Goal: Task Accomplishment & Management: Manage account settings

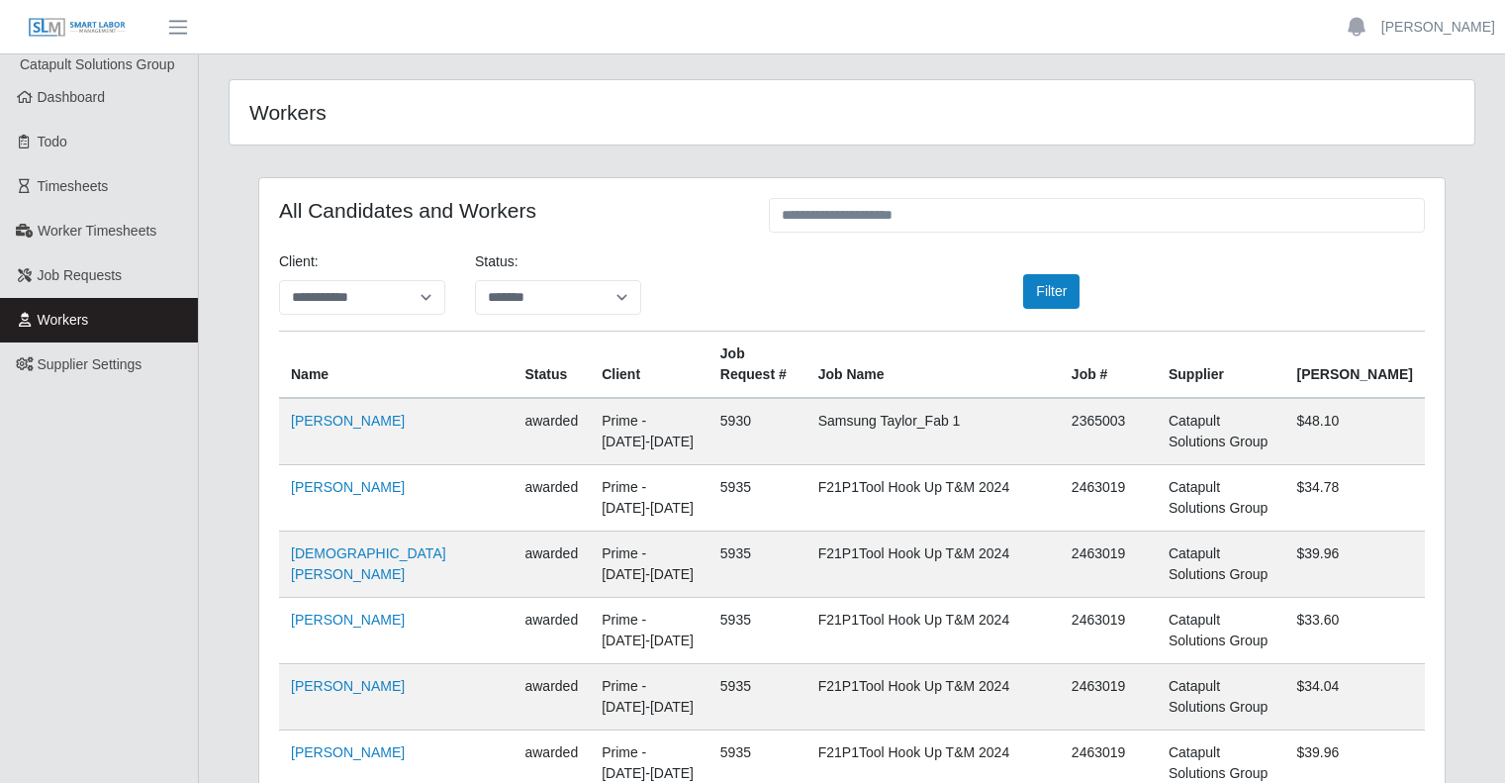
select select "*******"
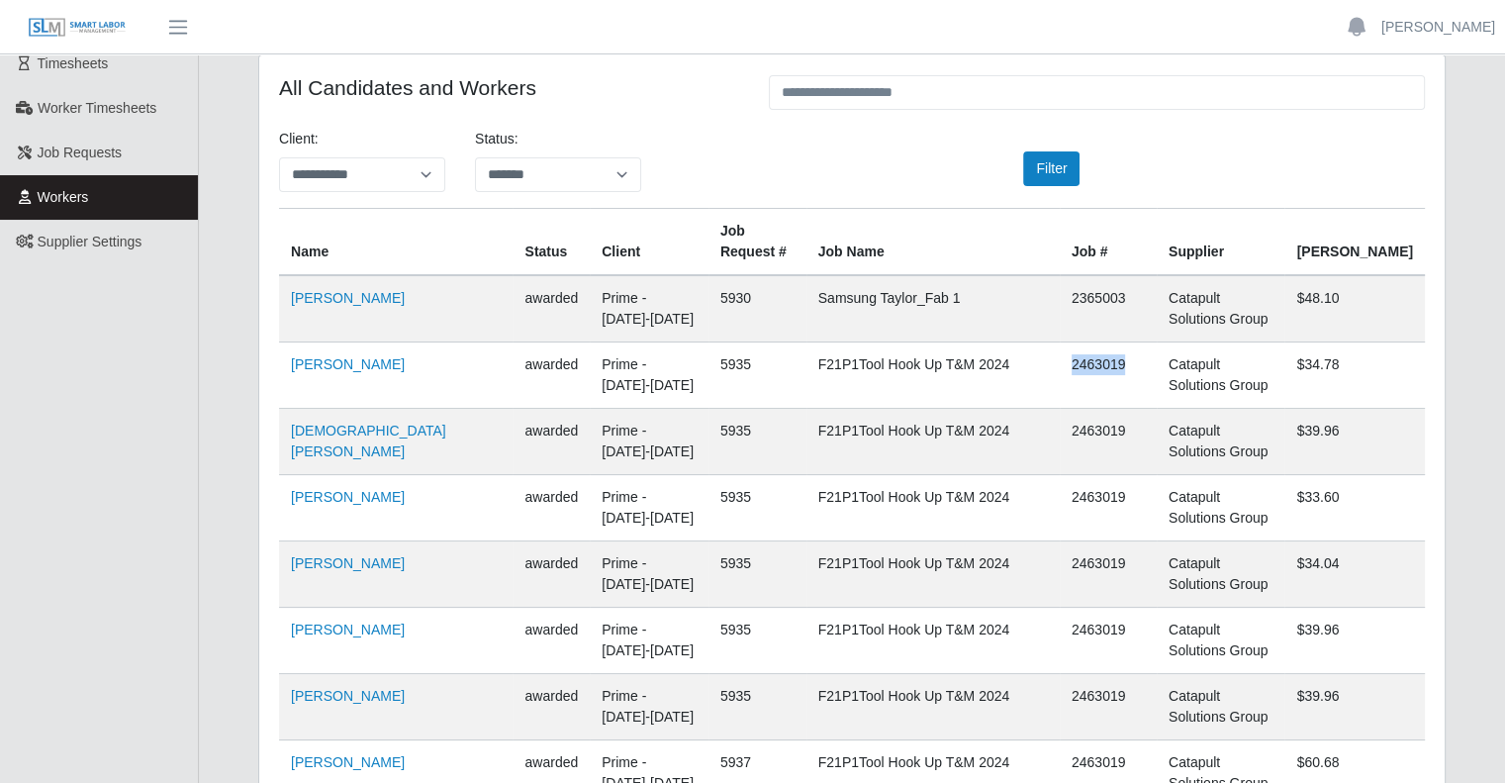
scroll to position [198, 0]
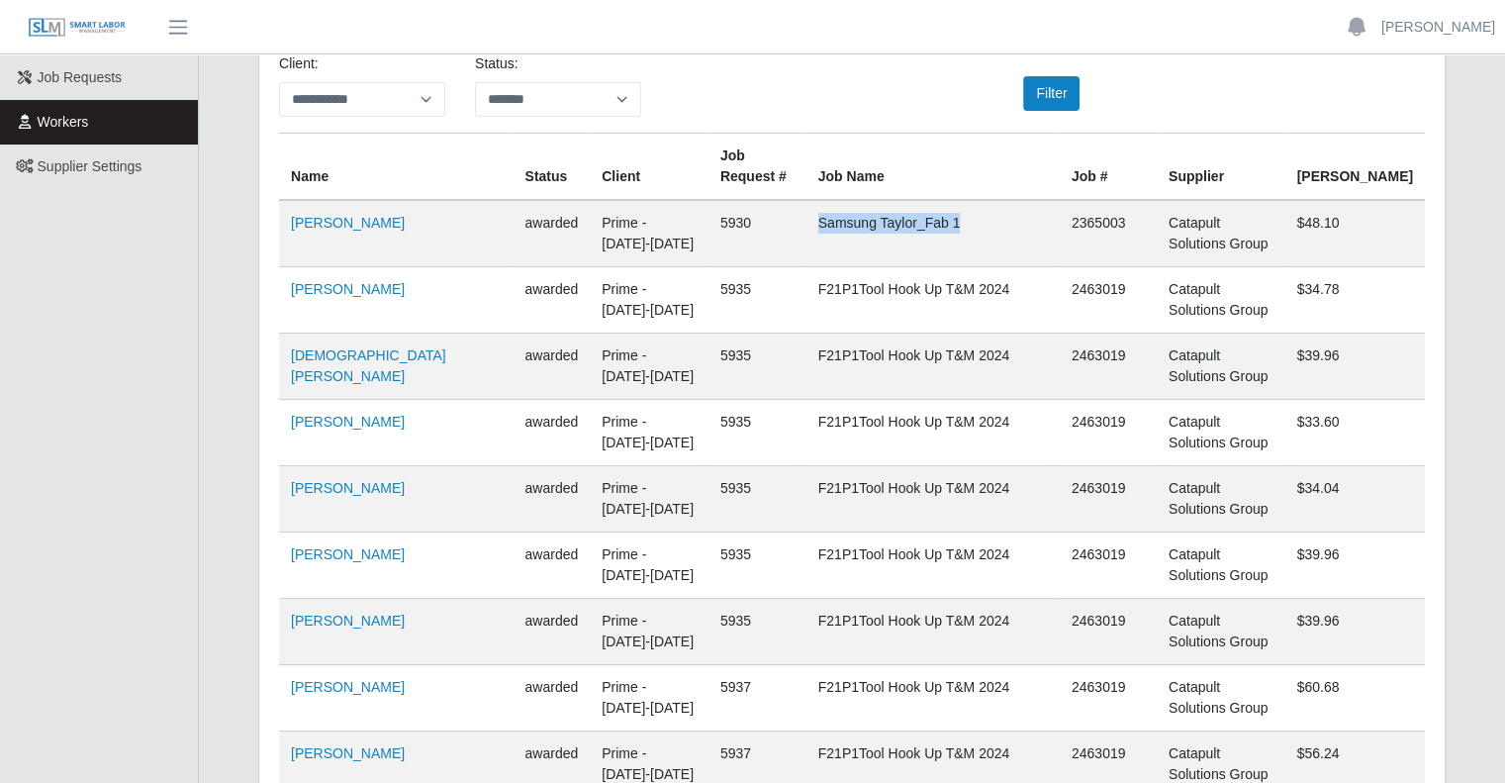
drag, startPoint x: 826, startPoint y: 224, endPoint x: 1069, endPoint y: 233, distance: 242.6
click at [1060, 233] on td "Samsung Taylor_Fab 1" at bounding box center [932, 233] width 253 height 67
drag, startPoint x: 1081, startPoint y: 224, endPoint x: 565, endPoint y: 10, distance: 558.1
click at [1141, 228] on td "2365003" at bounding box center [1108, 233] width 97 height 67
click at [336, 226] on link "Ciro Salinas" at bounding box center [348, 223] width 114 height 16
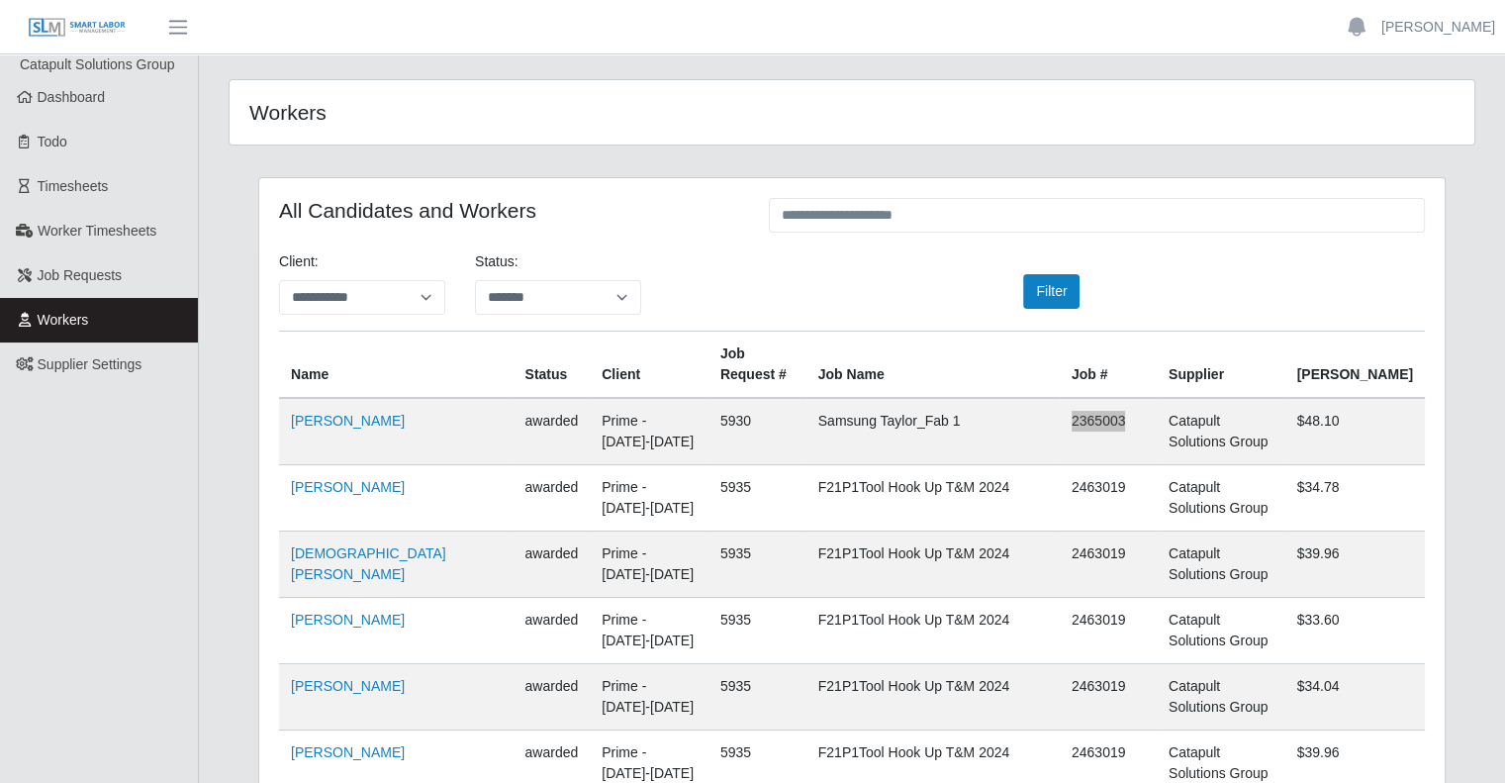
scroll to position [7564, 0]
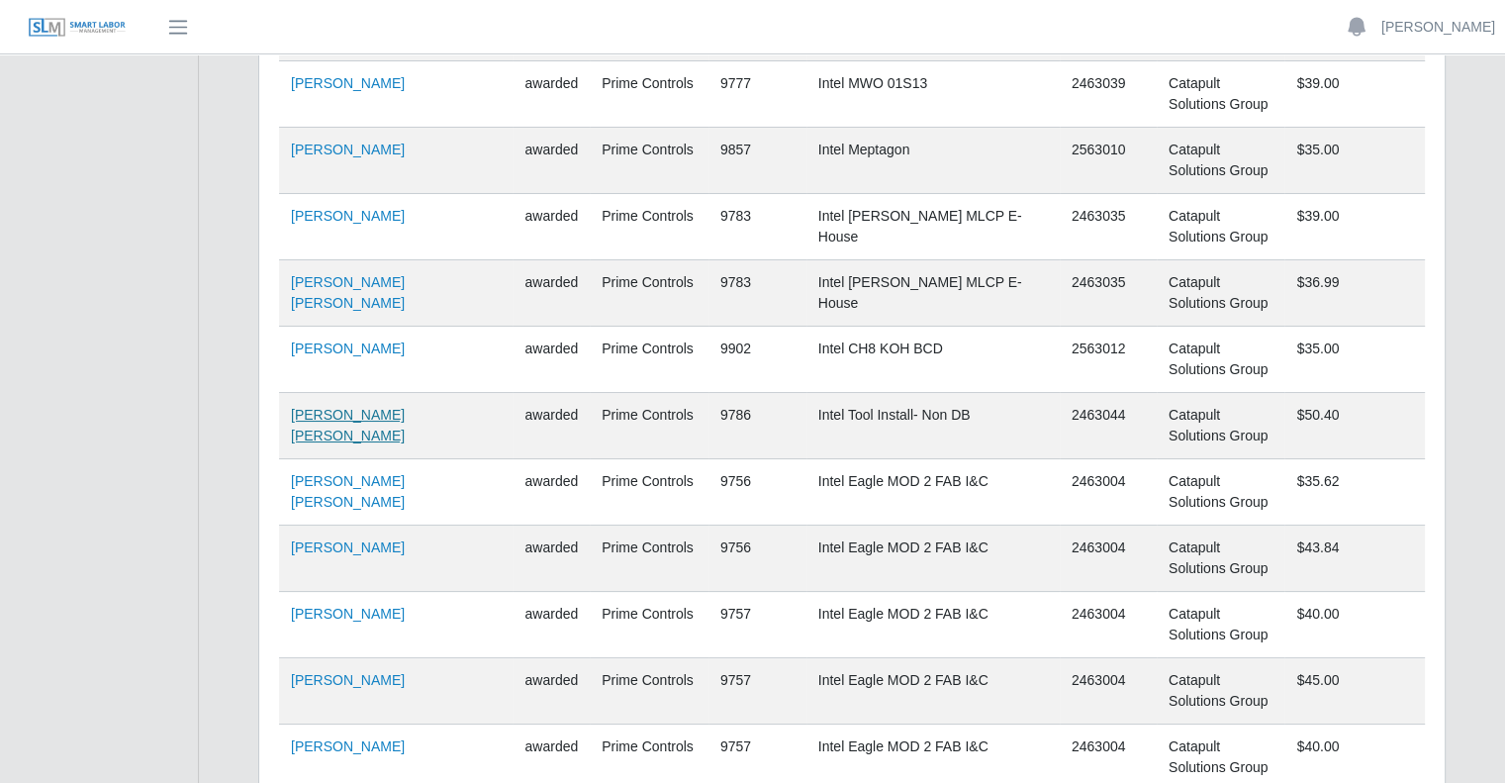
click at [328, 407] on link "Josue Rodriguez Beltran" at bounding box center [348, 425] width 114 height 37
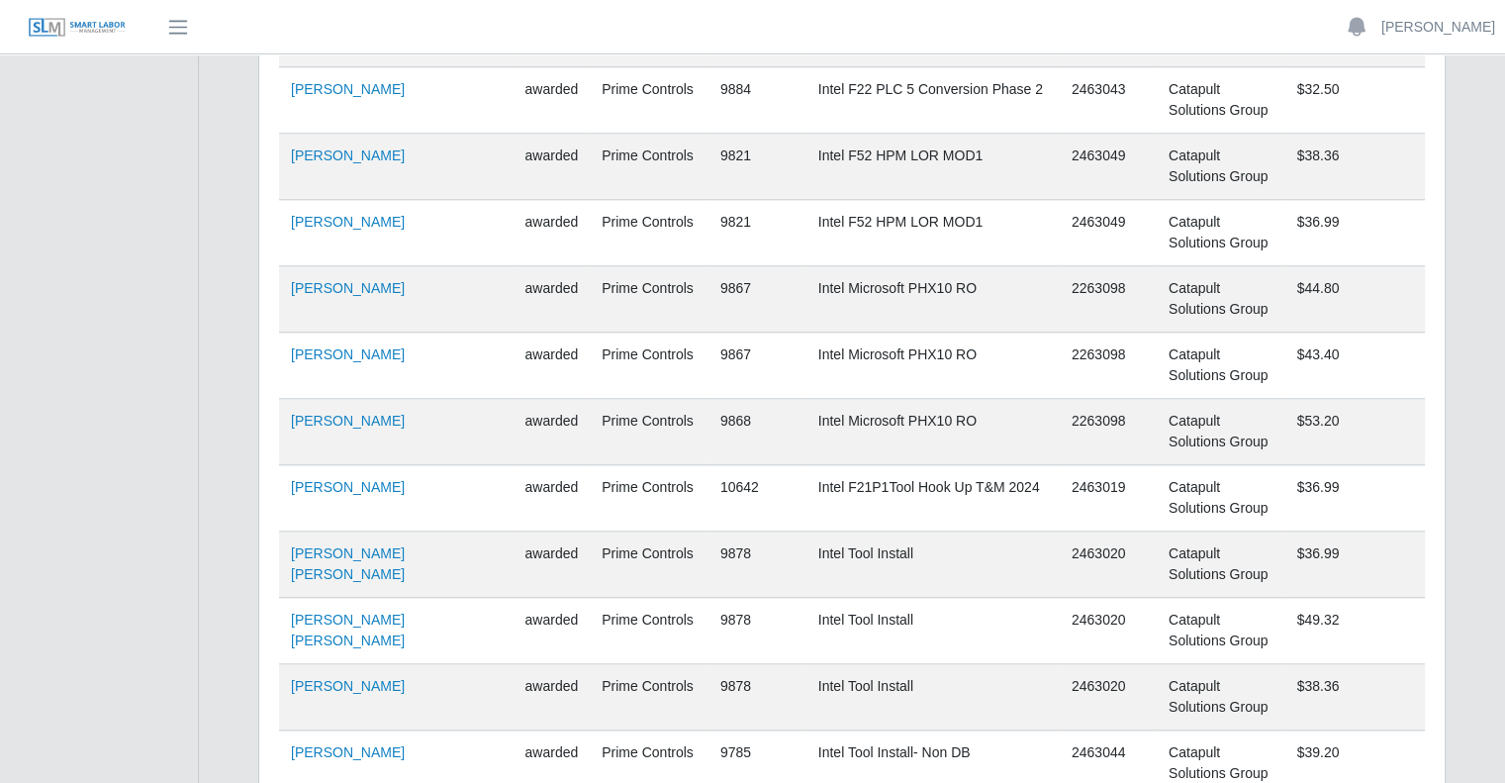
scroll to position [11000, 0]
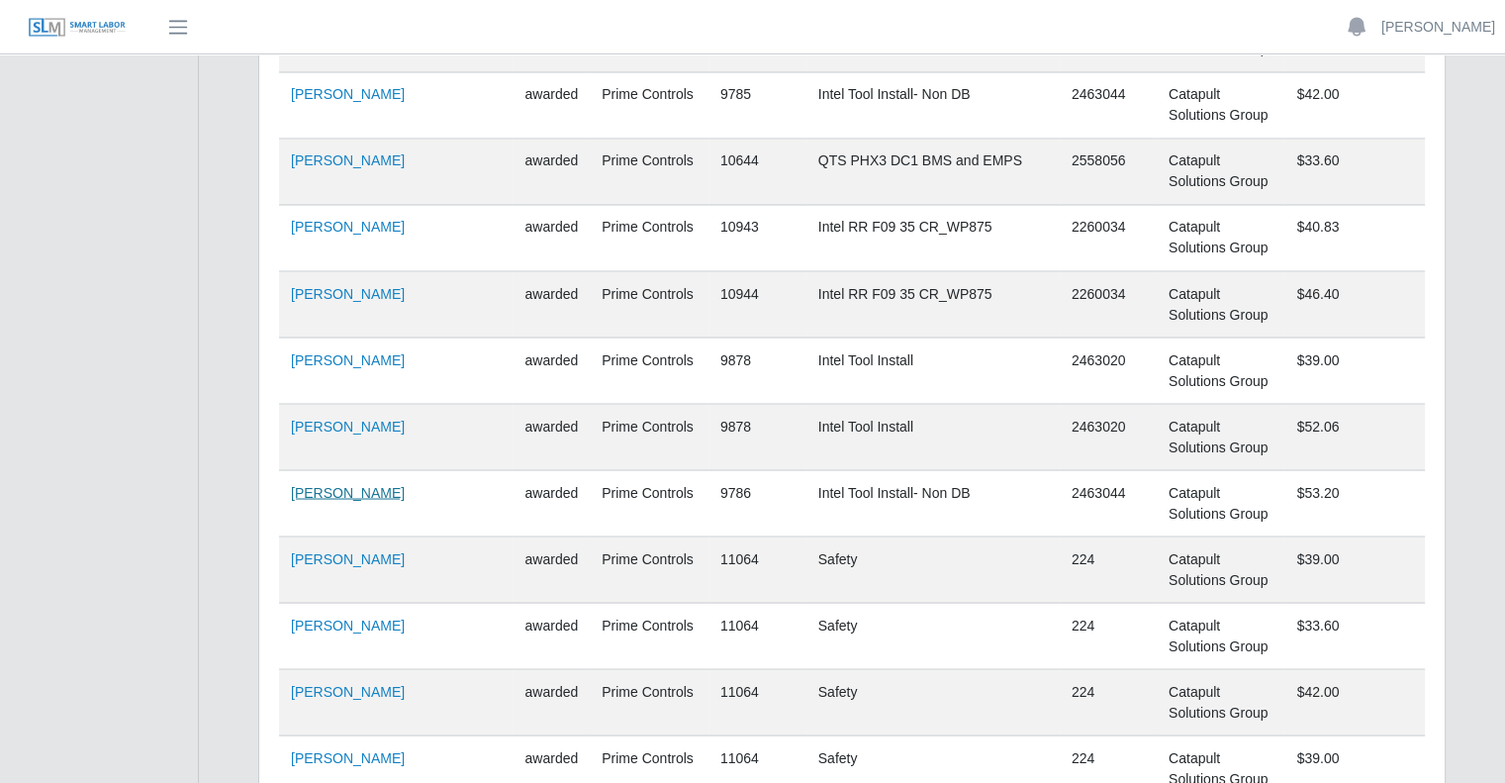
click at [316, 484] on link "Tyrone Black" at bounding box center [348, 492] width 114 height 16
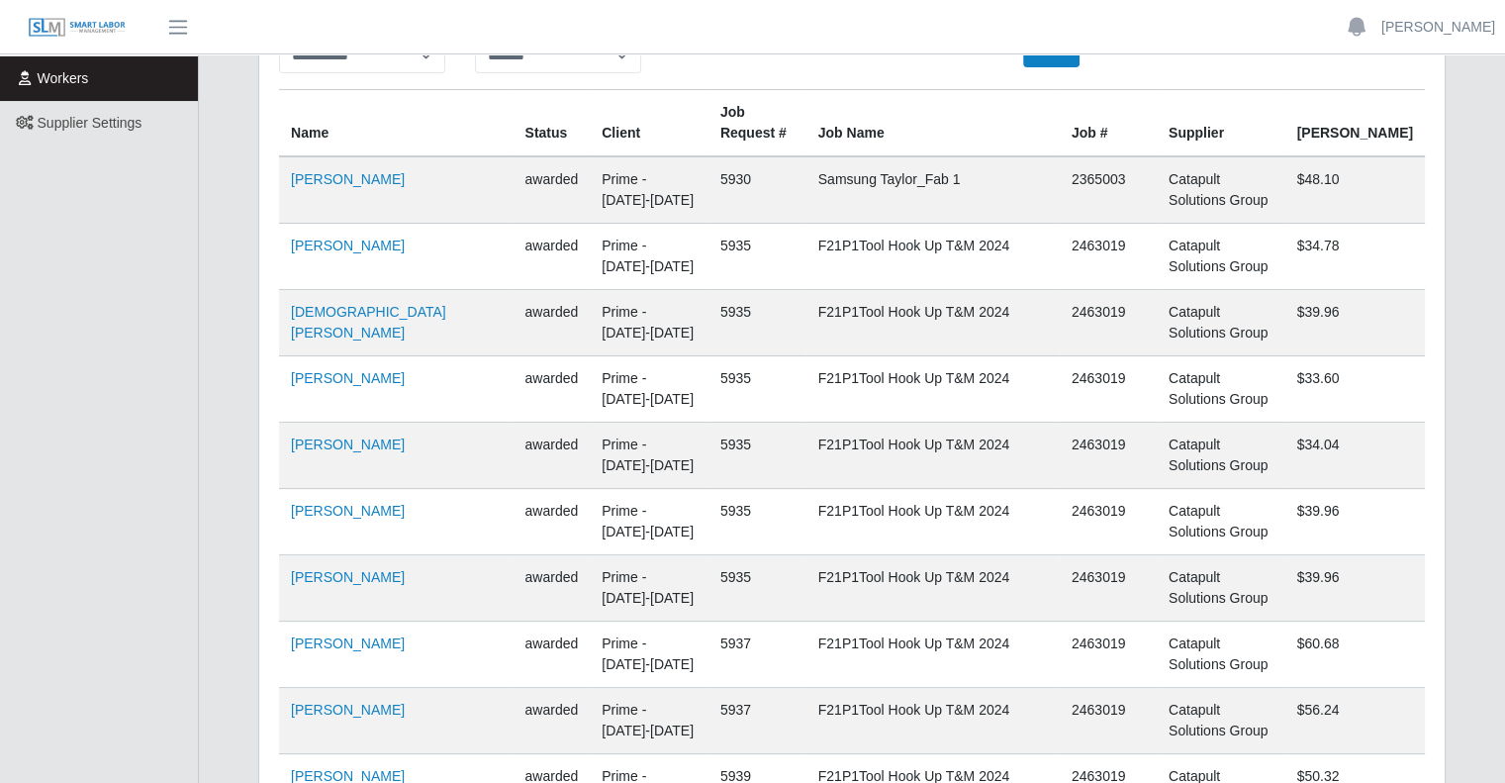
scroll to position [0, 0]
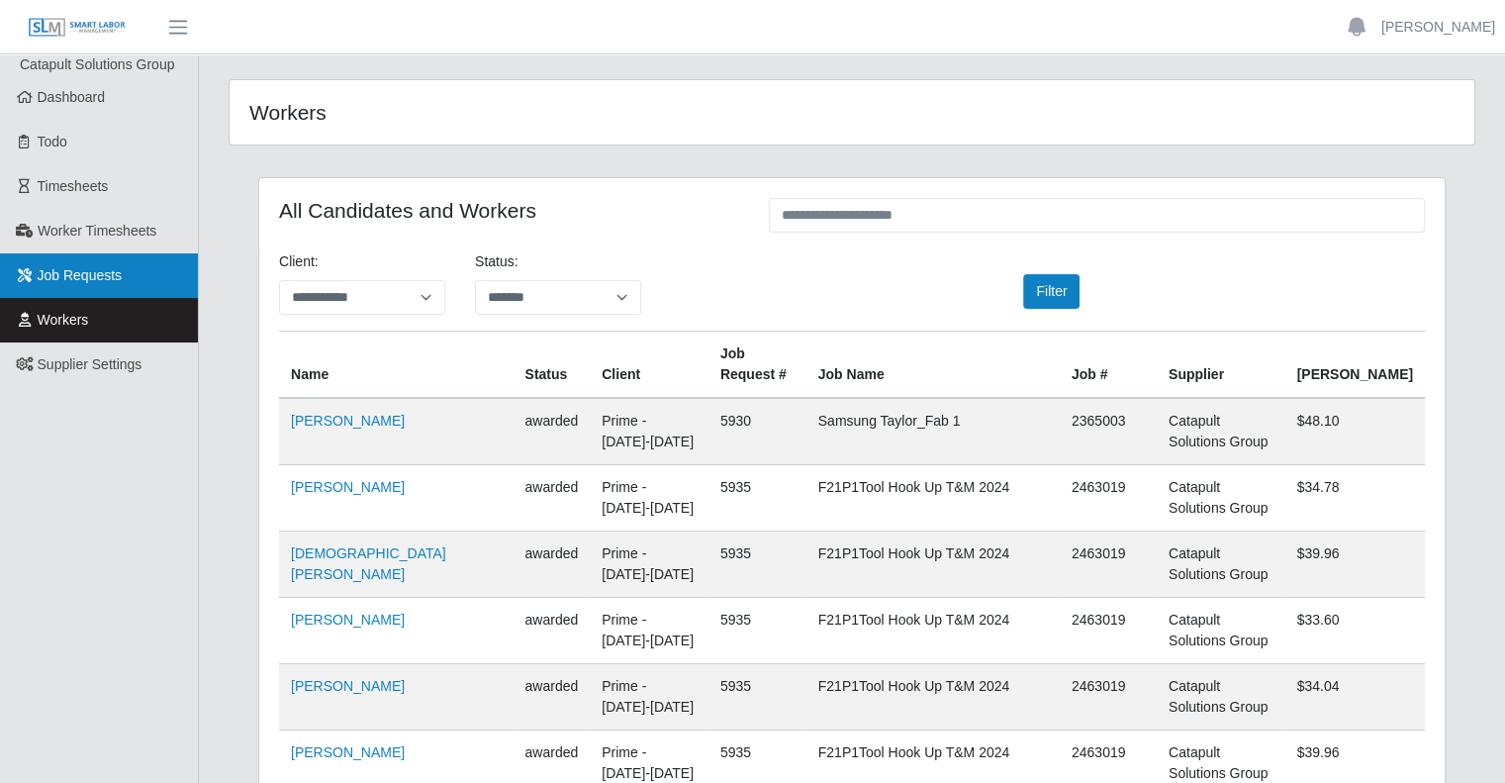
drag, startPoint x: 60, startPoint y: 271, endPoint x: 95, endPoint y: 284, distance: 36.9
click at [60, 271] on span "Job Requests" at bounding box center [80, 275] width 85 height 16
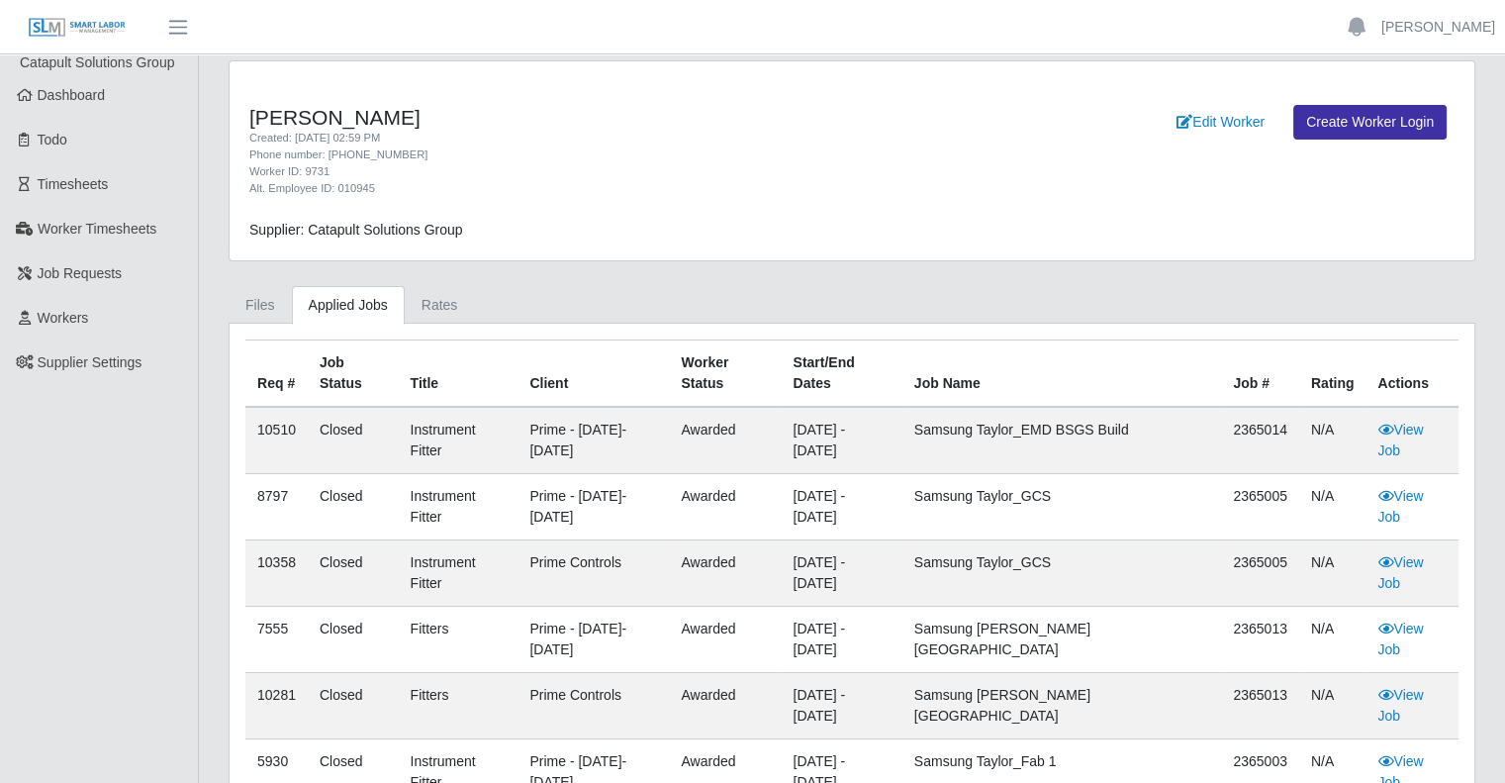
scroll to position [3, 0]
click at [1396, 752] on link "View Job" at bounding box center [1400, 770] width 46 height 37
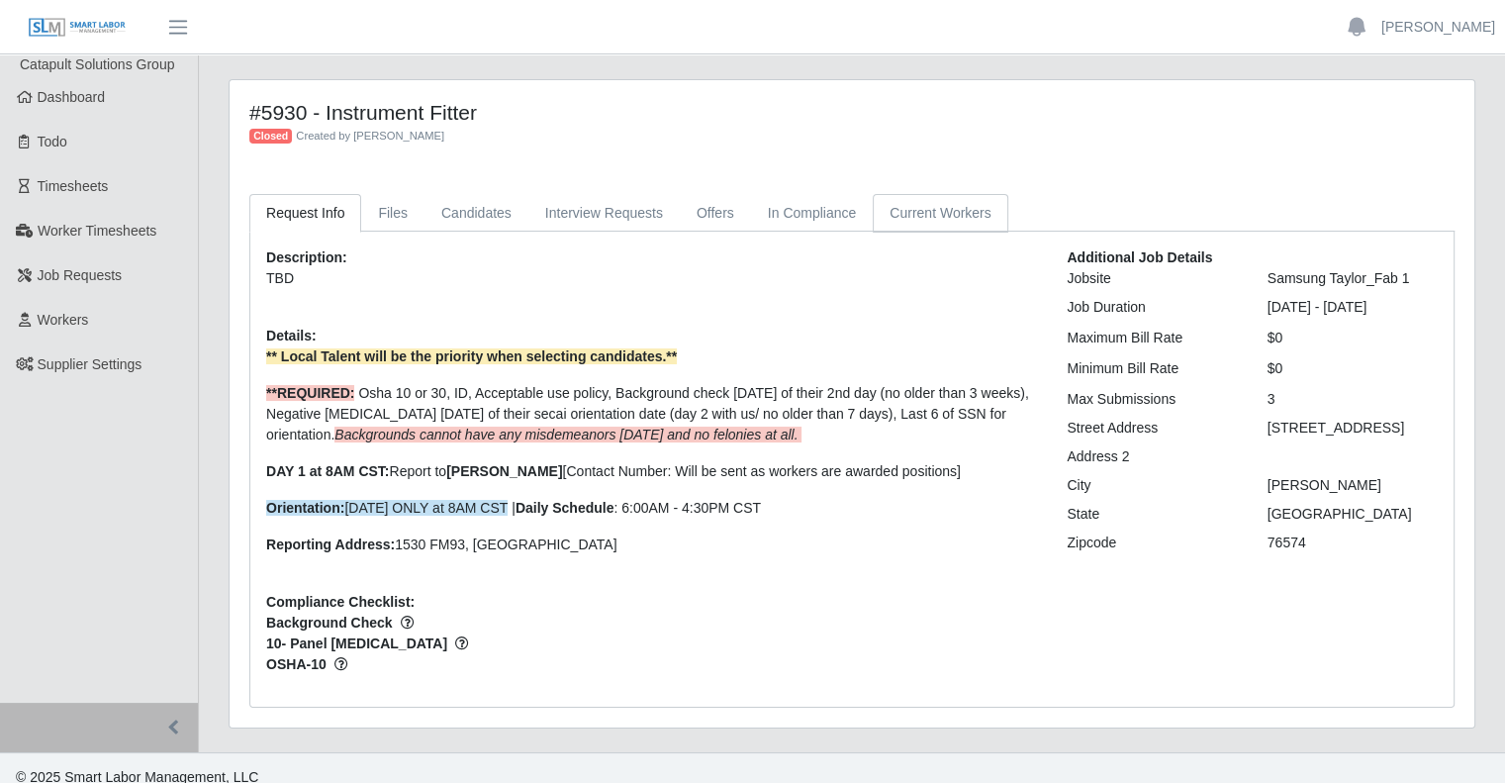
click at [929, 213] on link "Current Workers" at bounding box center [940, 213] width 135 height 39
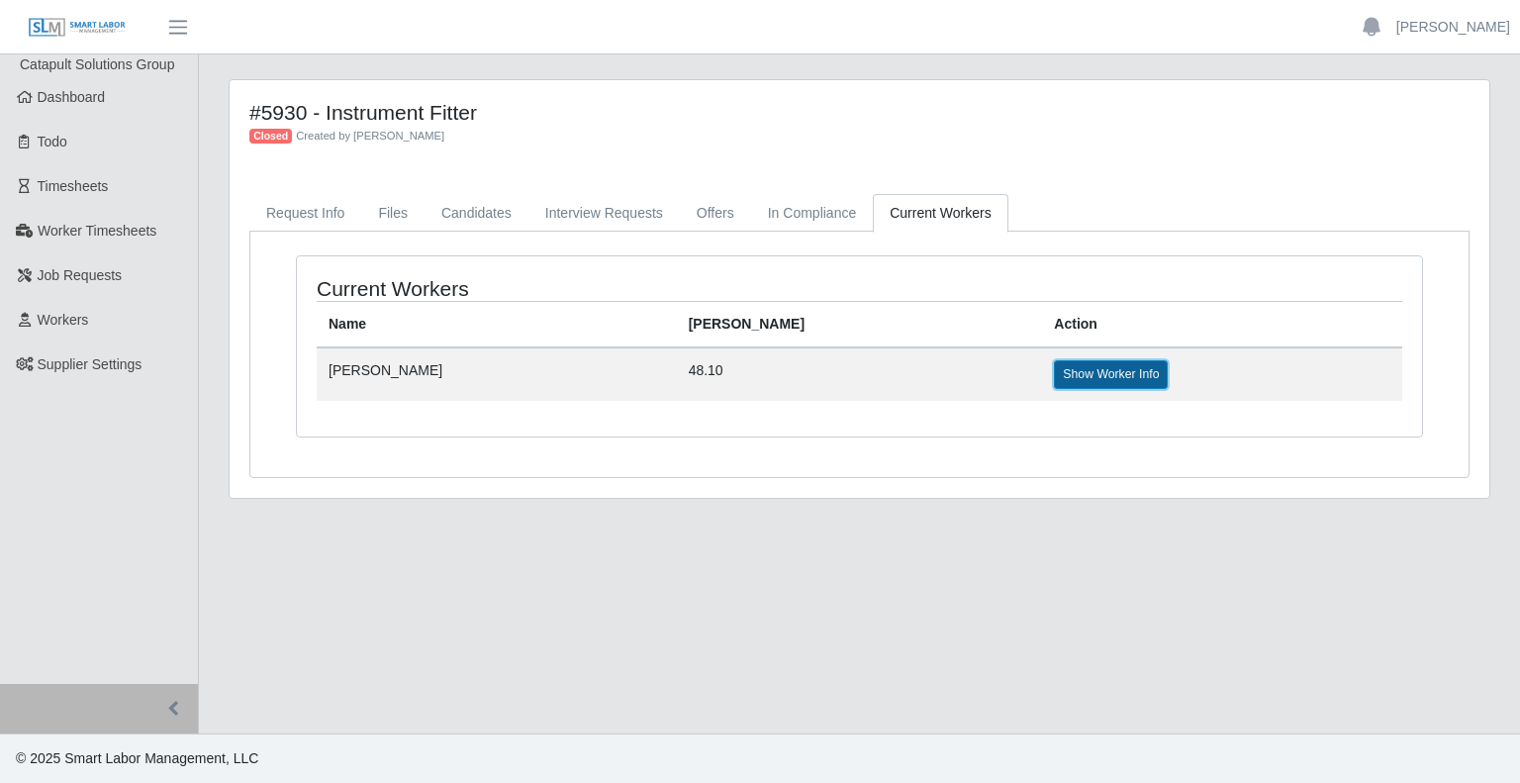
click at [1054, 373] on link "Show Worker Info" at bounding box center [1111, 374] width 114 height 28
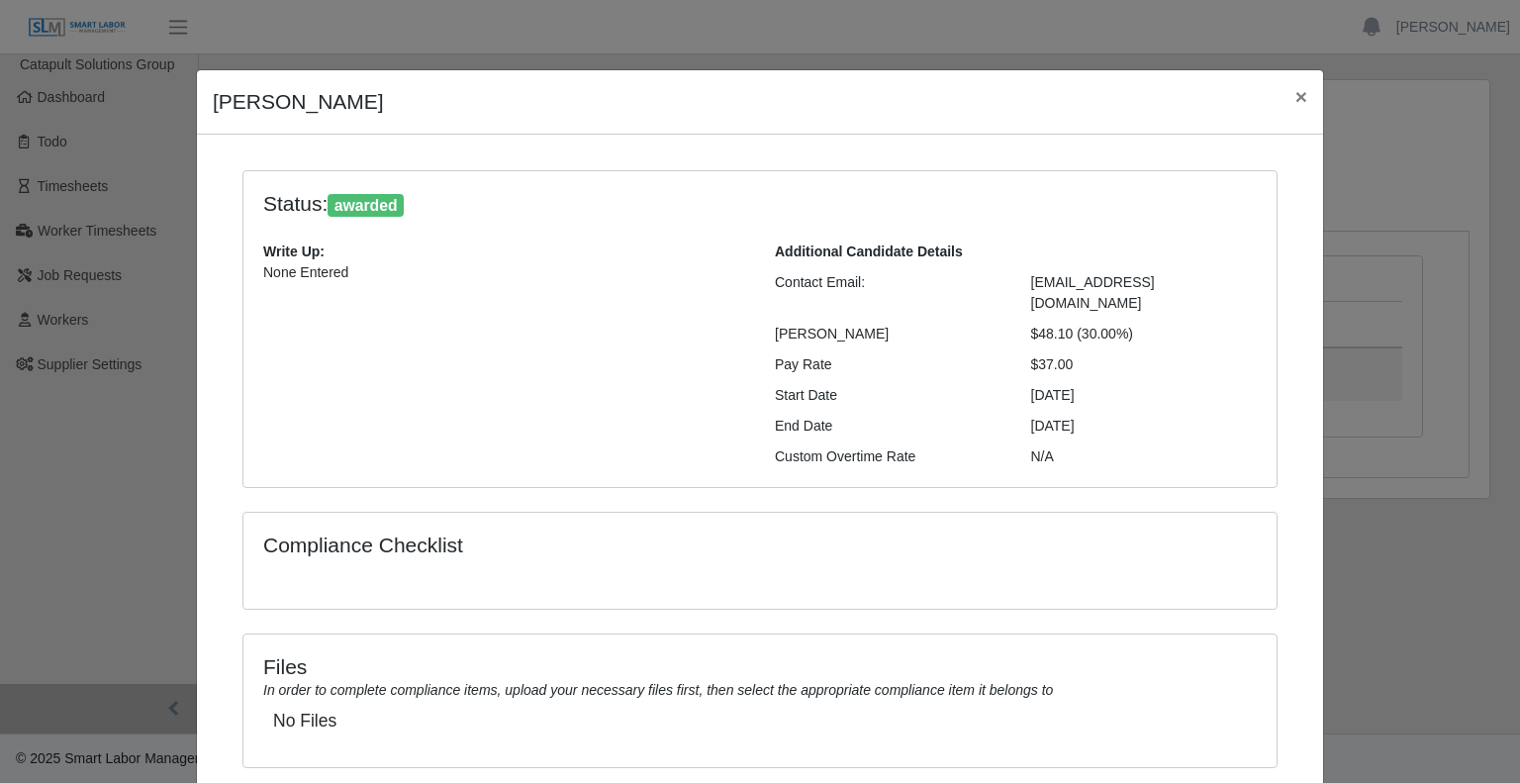
drag, startPoint x: 1022, startPoint y: 375, endPoint x: 1096, endPoint y: 404, distance: 79.6
click at [1096, 404] on div "Additional Candidate Details Contact Email: salinasci22@gmail.com Bill Rate $48…" at bounding box center [1016, 354] width 512 height 226
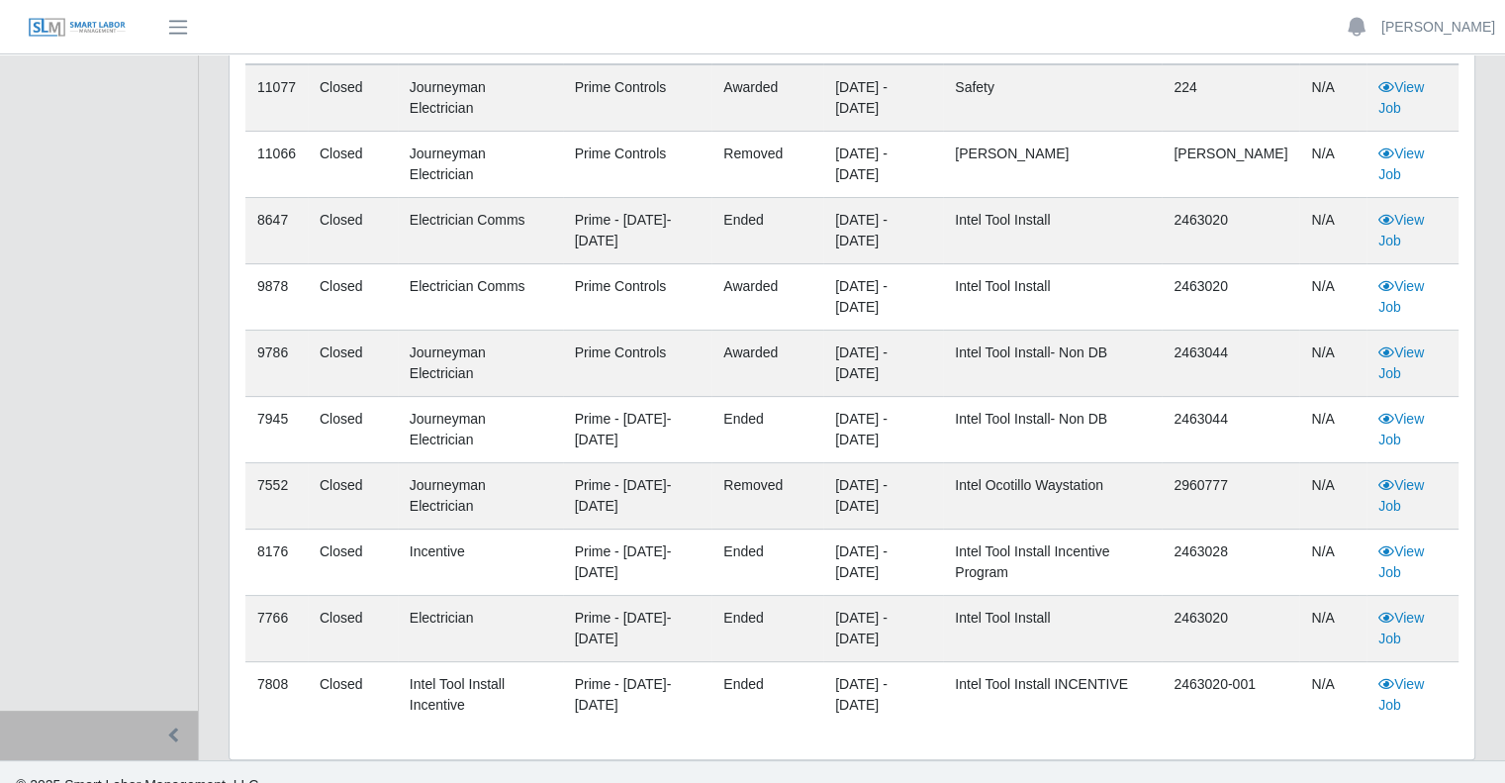
scroll to position [367, 0]
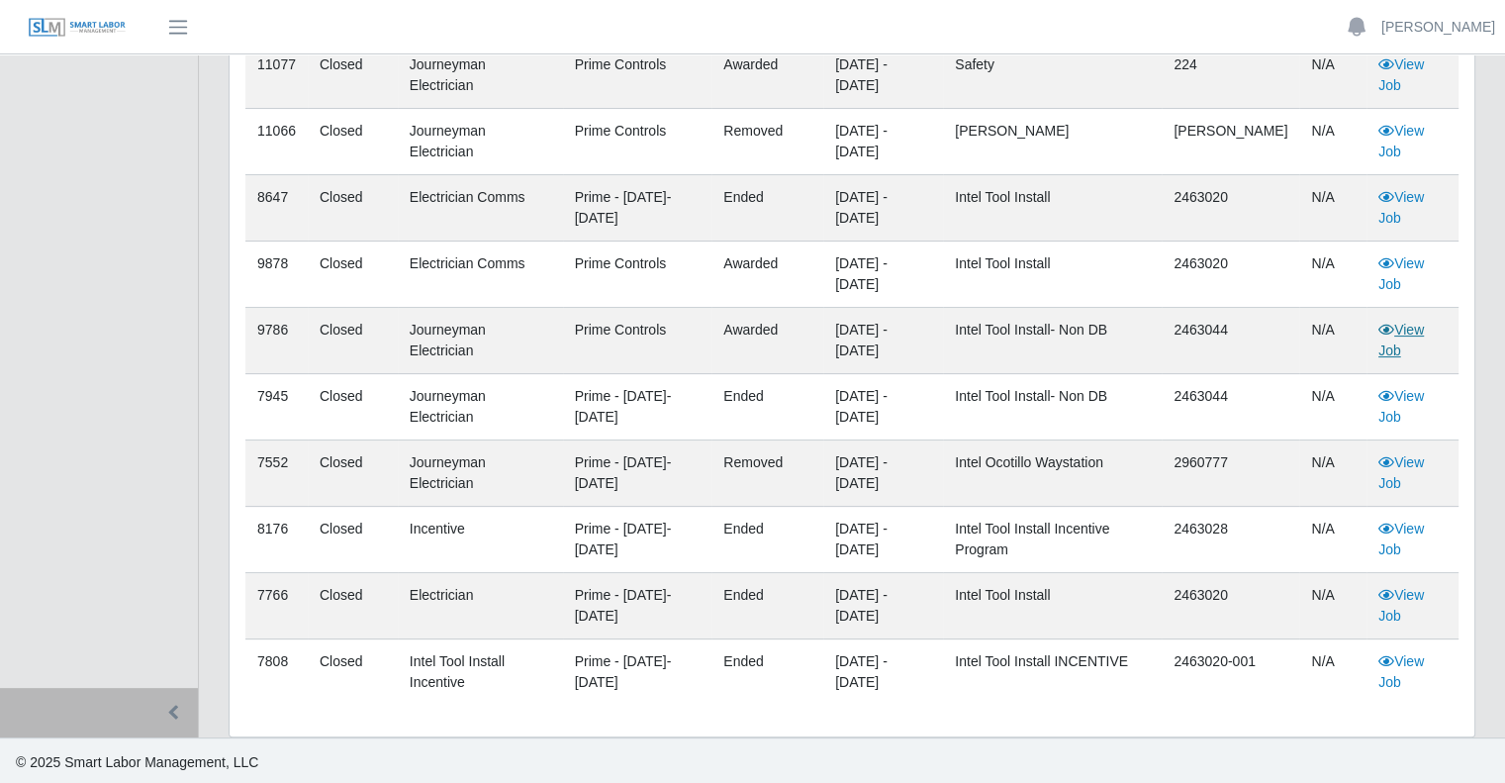
click at [1420, 330] on link "View Job" at bounding box center [1401, 340] width 46 height 37
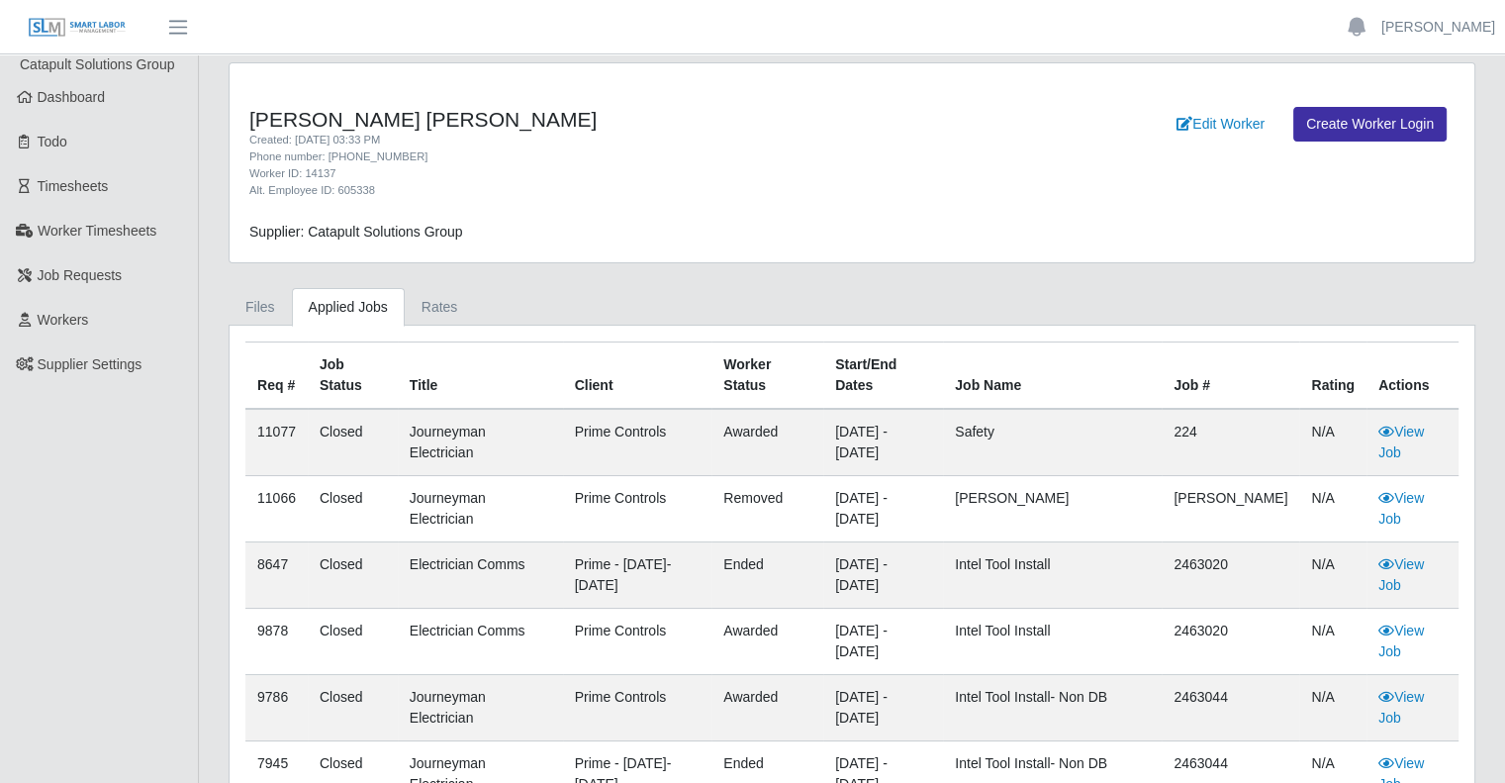
scroll to position [0, 0]
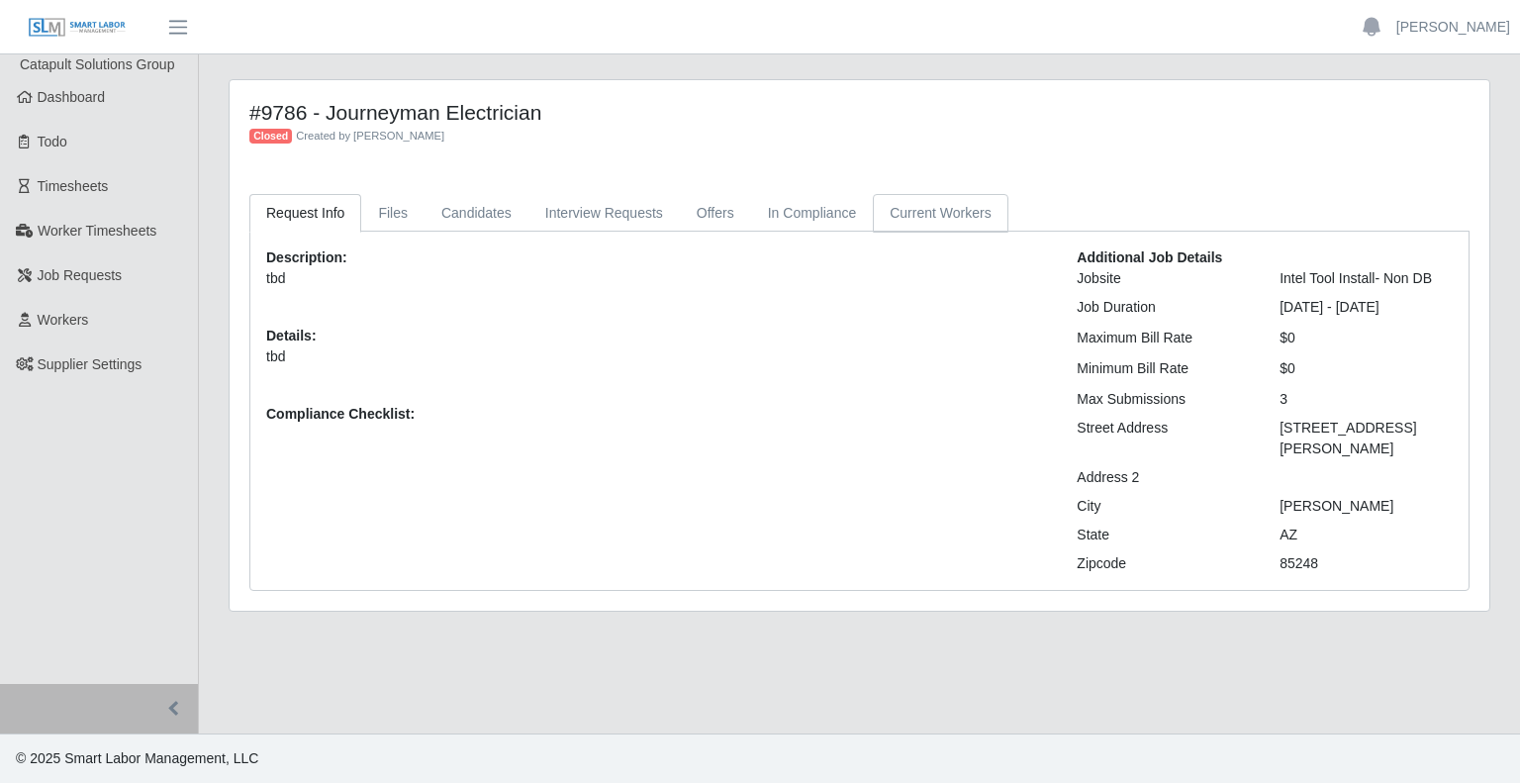
click at [876, 205] on link "Current Workers" at bounding box center [940, 213] width 135 height 39
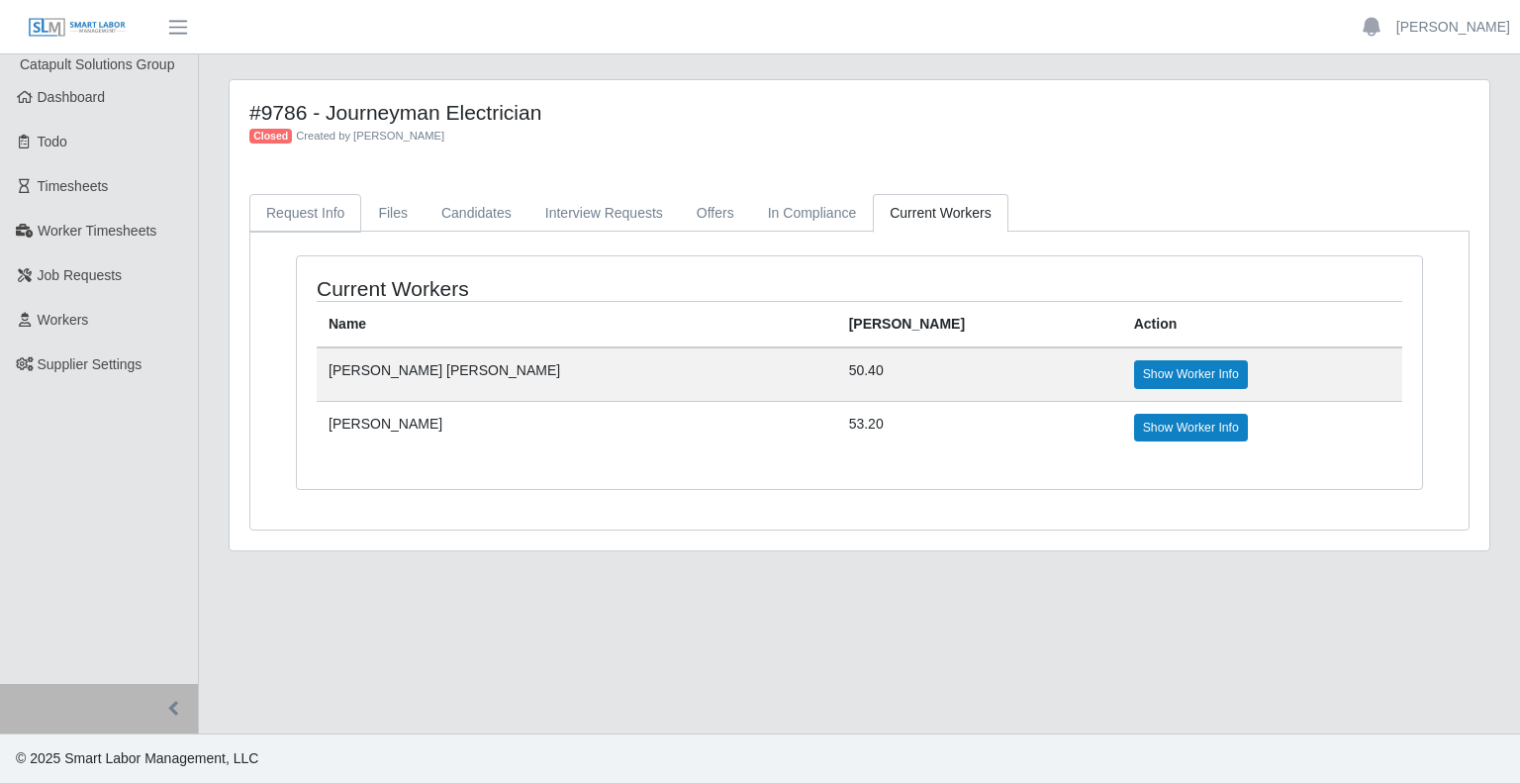
click at [315, 221] on link "Request Info" at bounding box center [305, 213] width 112 height 39
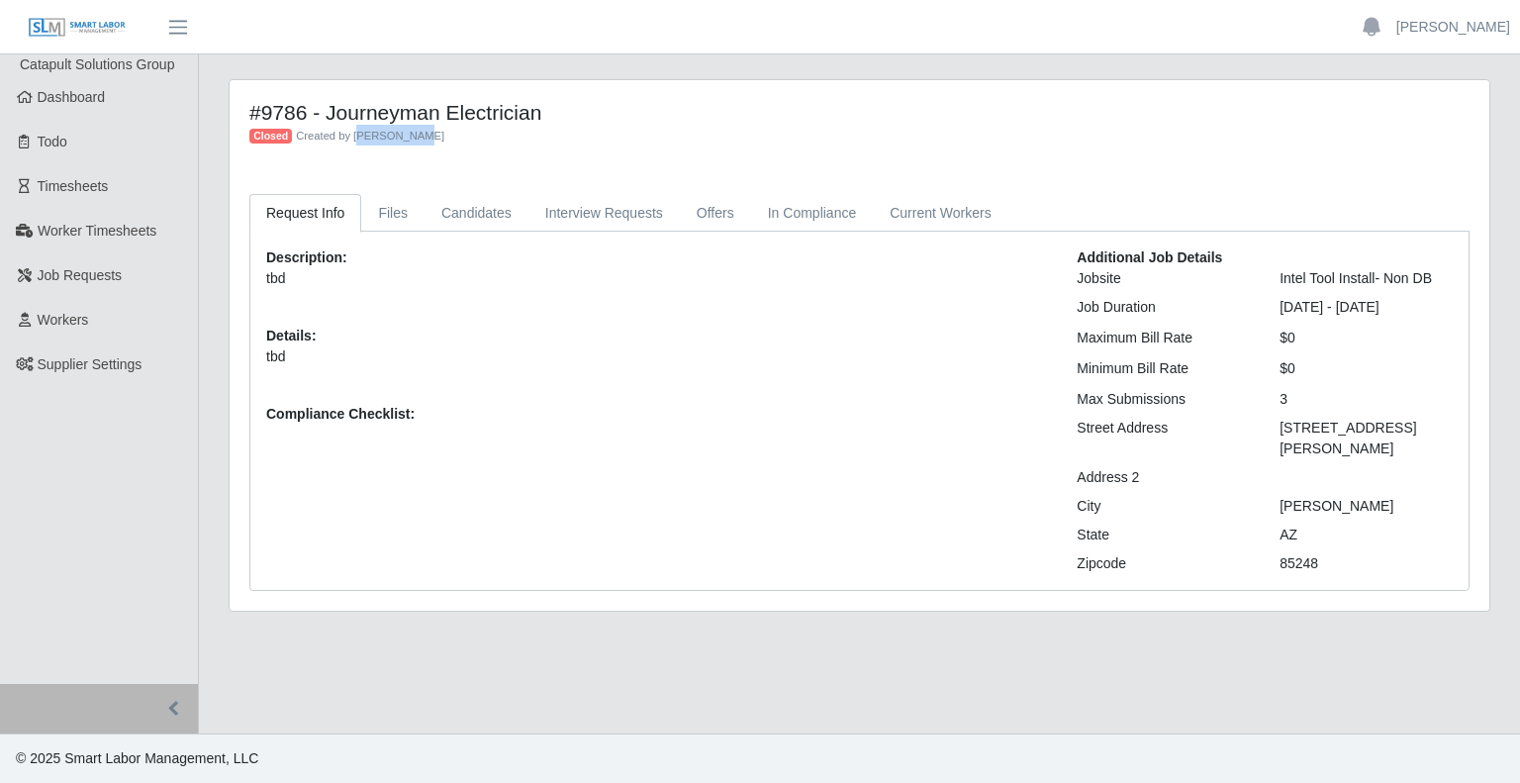
drag, startPoint x: 355, startPoint y: 141, endPoint x: 444, endPoint y: 153, distance: 89.8
click at [444, 153] on div "#9786 - Journeyman Electrician Closed Created by Brien Moore" at bounding box center [860, 134] width 1250 height 69
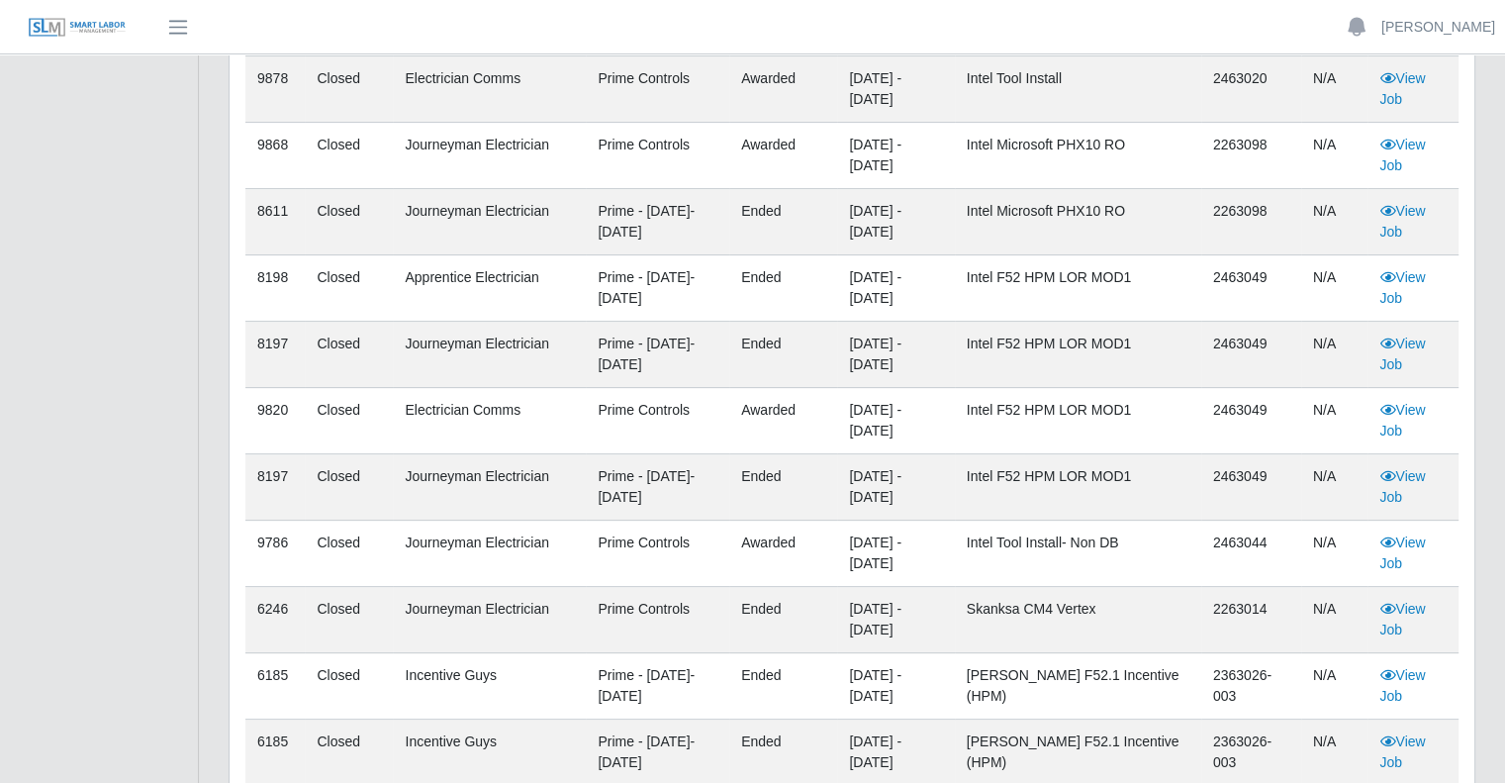
scroll to position [594, 0]
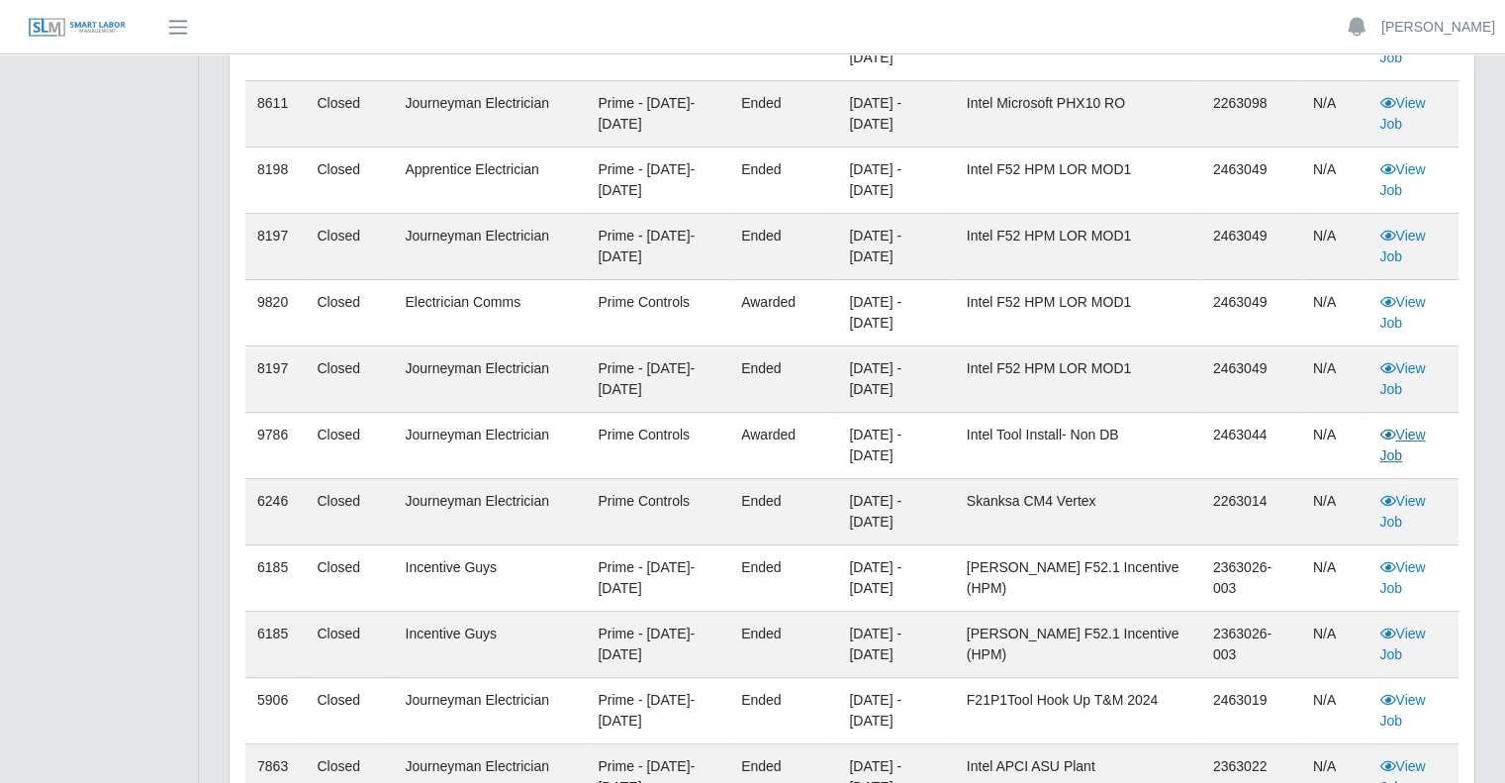
click at [1388, 427] on icon at bounding box center [1387, 434] width 16 height 14
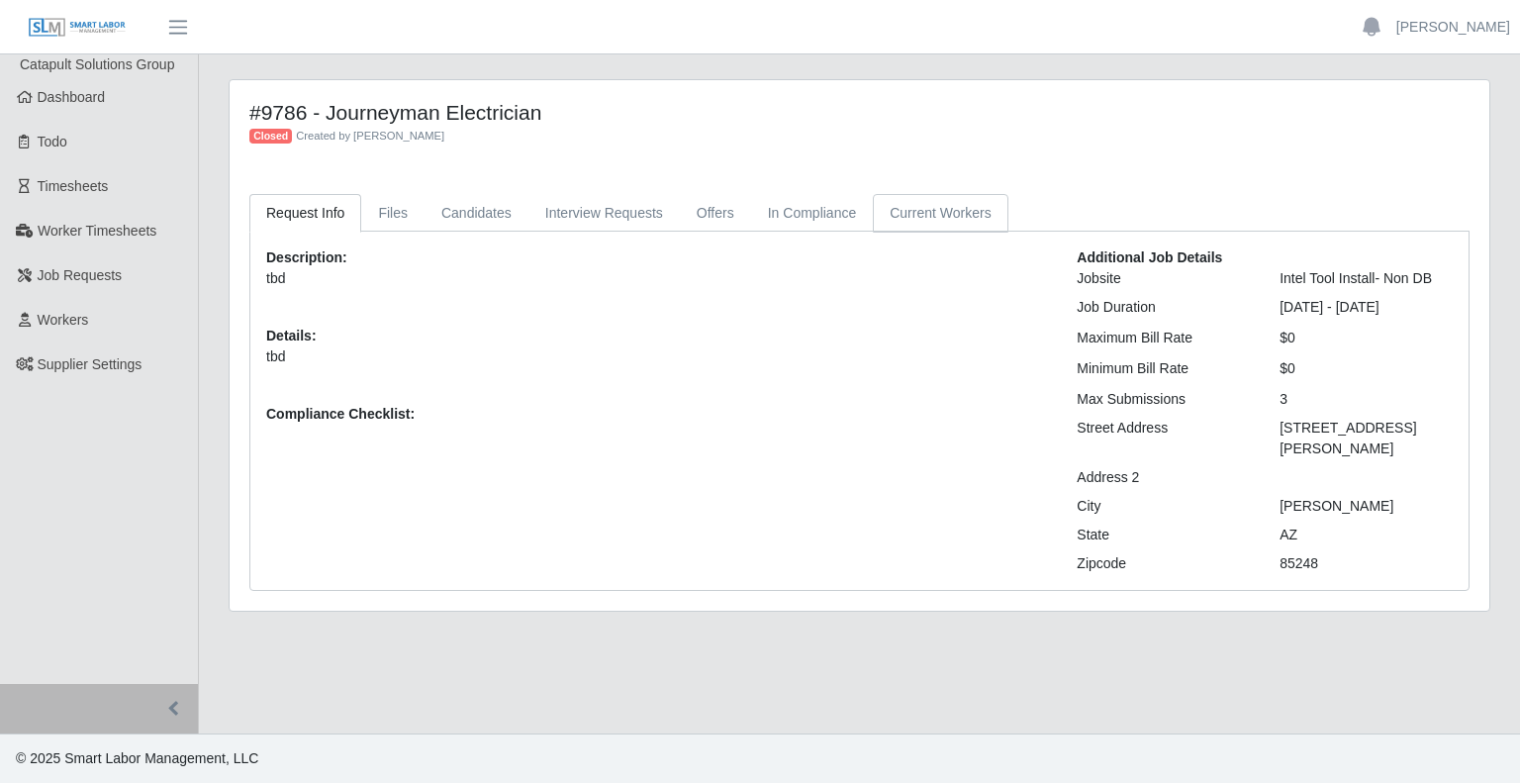
click at [887, 212] on link "Current Workers" at bounding box center [940, 213] width 135 height 39
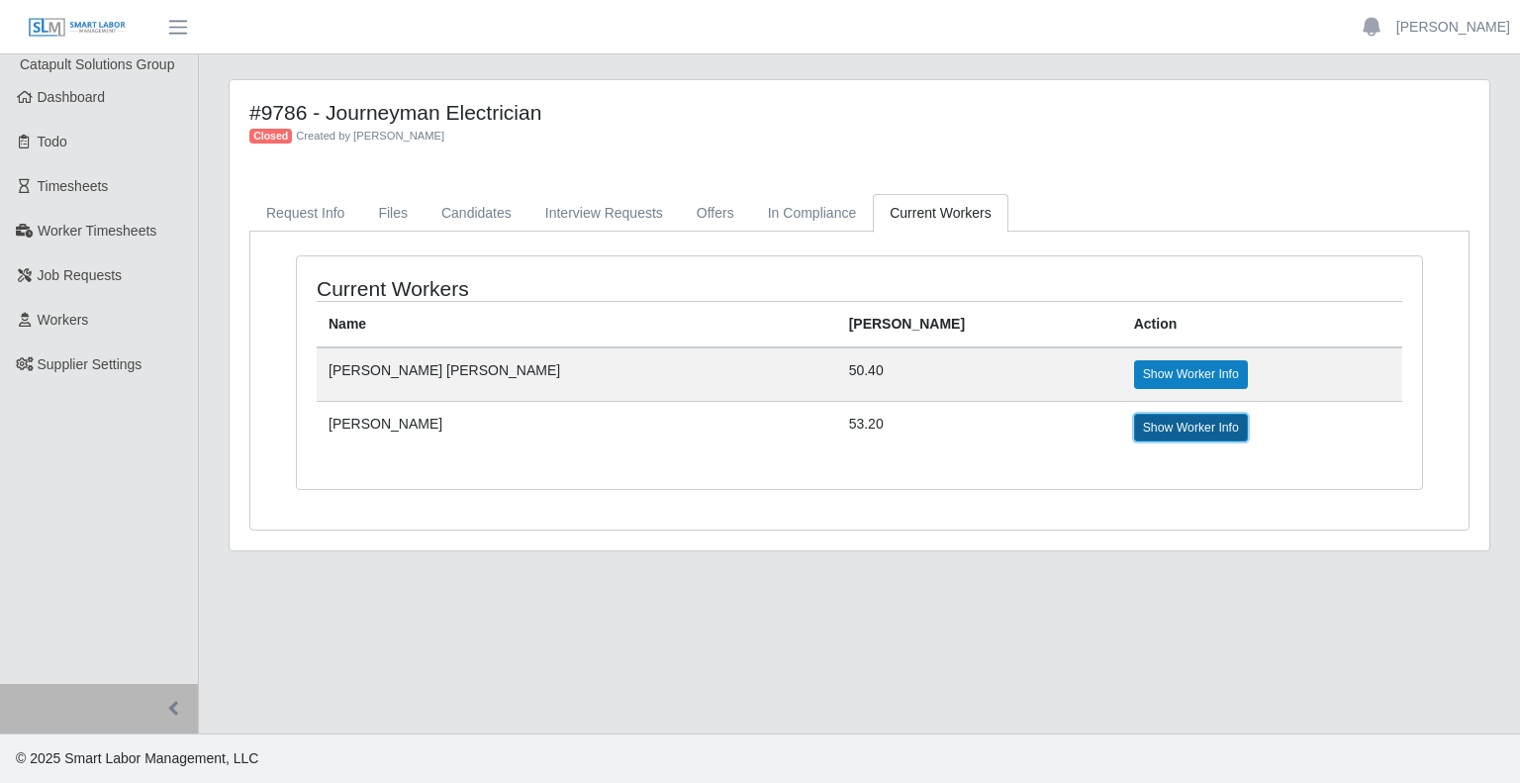
click at [1134, 424] on link "Show Worker Info" at bounding box center [1191, 428] width 114 height 28
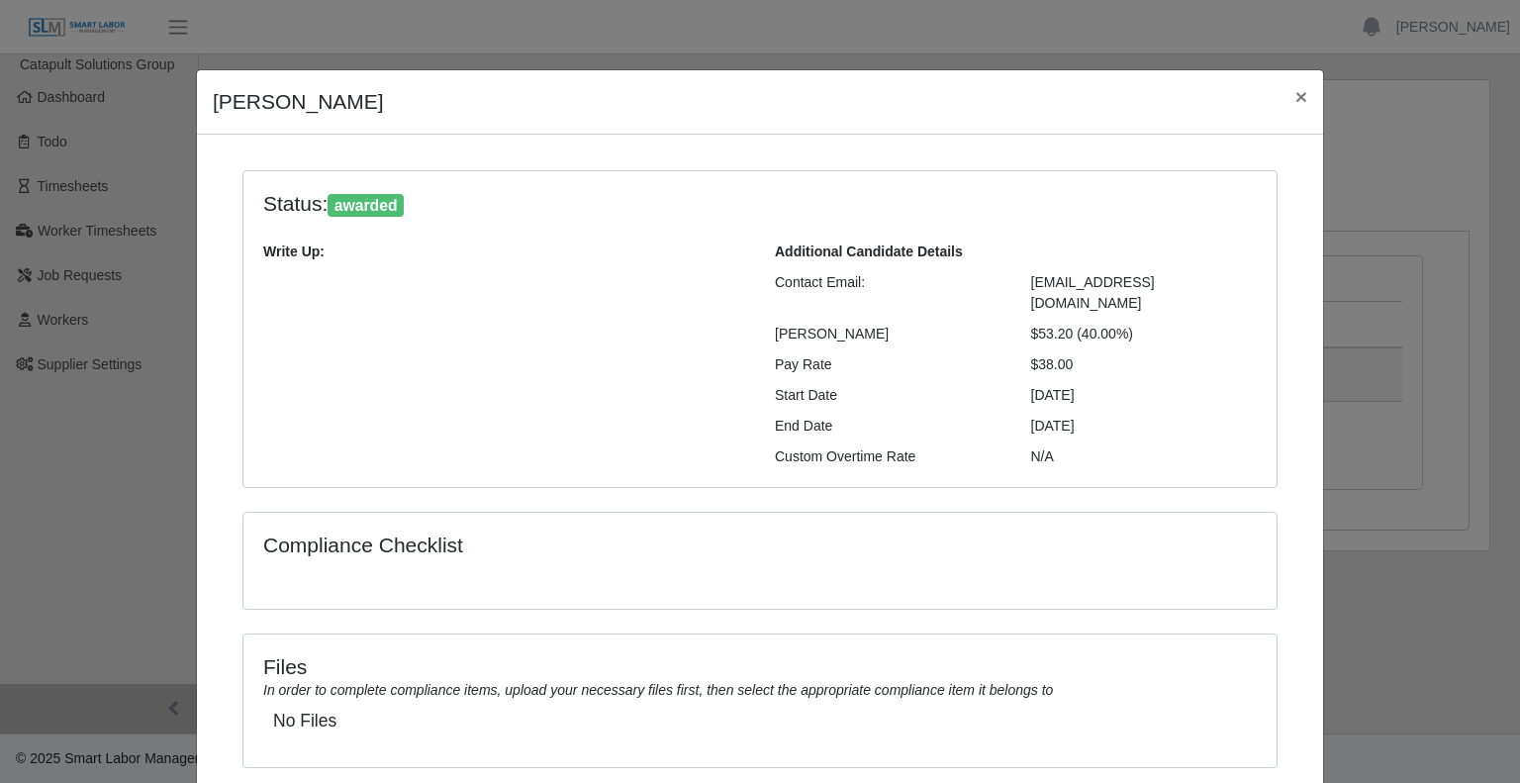
drag, startPoint x: 1089, startPoint y: 323, endPoint x: 1131, endPoint y: 344, distance: 46.9
click at [1131, 344] on div "Additional Candidate Details Contact Email: Blkeagle76@gmail.com Bill Rate $53.…" at bounding box center [1016, 354] width 512 height 226
drag, startPoint x: 1106, startPoint y: 381, endPoint x: 1132, endPoint y: 382, distance: 25.7
click at [1132, 385] on div "09/23/2024" at bounding box center [1144, 395] width 256 height 21
drag, startPoint x: 1027, startPoint y: 407, endPoint x: 1116, endPoint y: 395, distance: 89.8
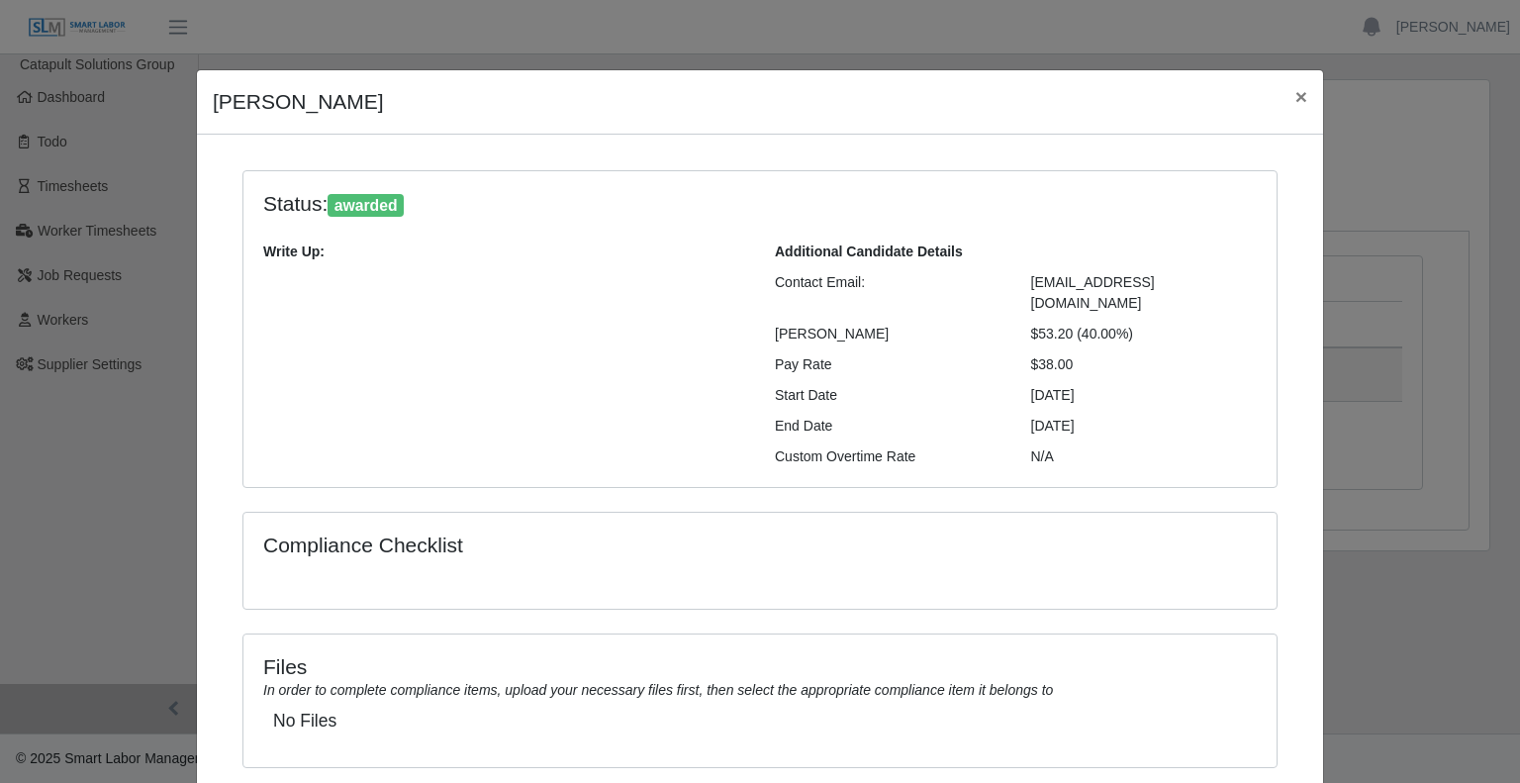
click at [1116, 416] on div "10/31/2025" at bounding box center [1144, 426] width 256 height 21
